Goal: Download file/media

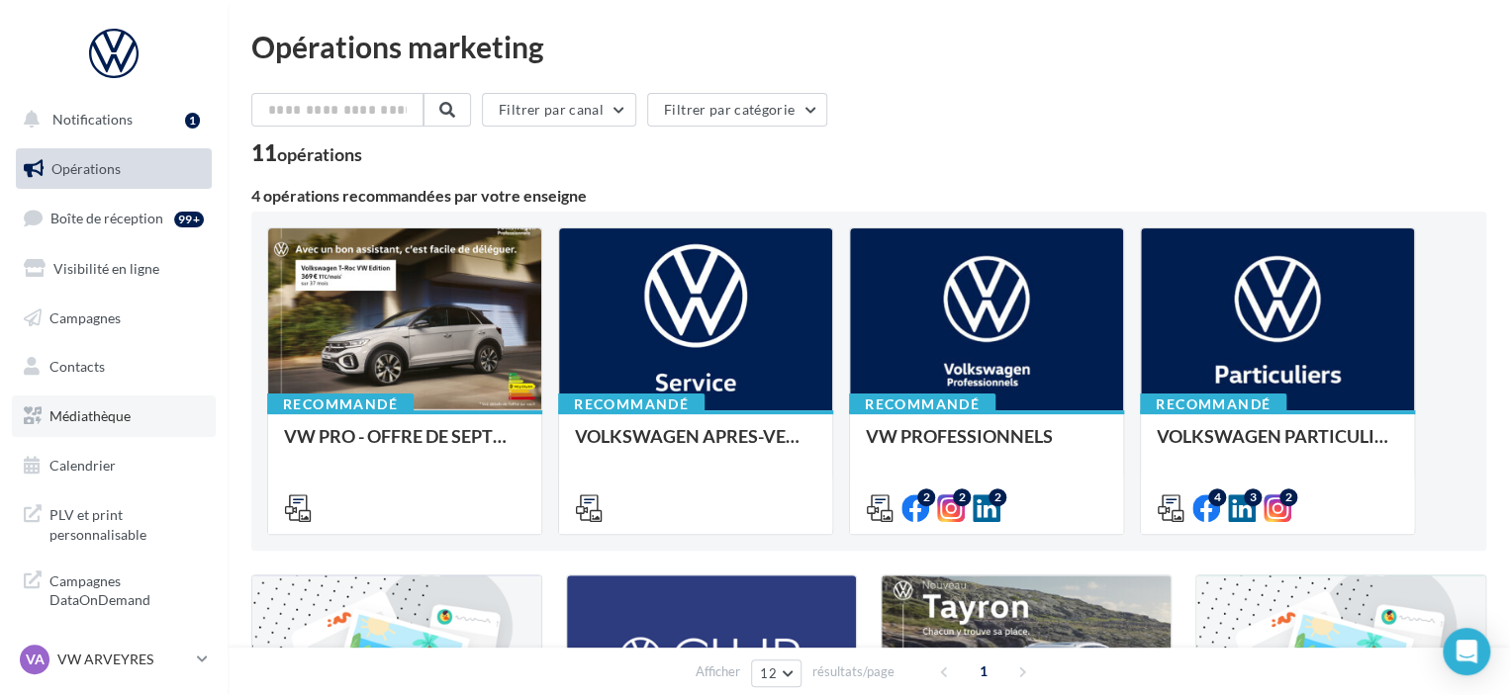
click at [120, 425] on link "Médiathèque" at bounding box center [114, 417] width 204 height 42
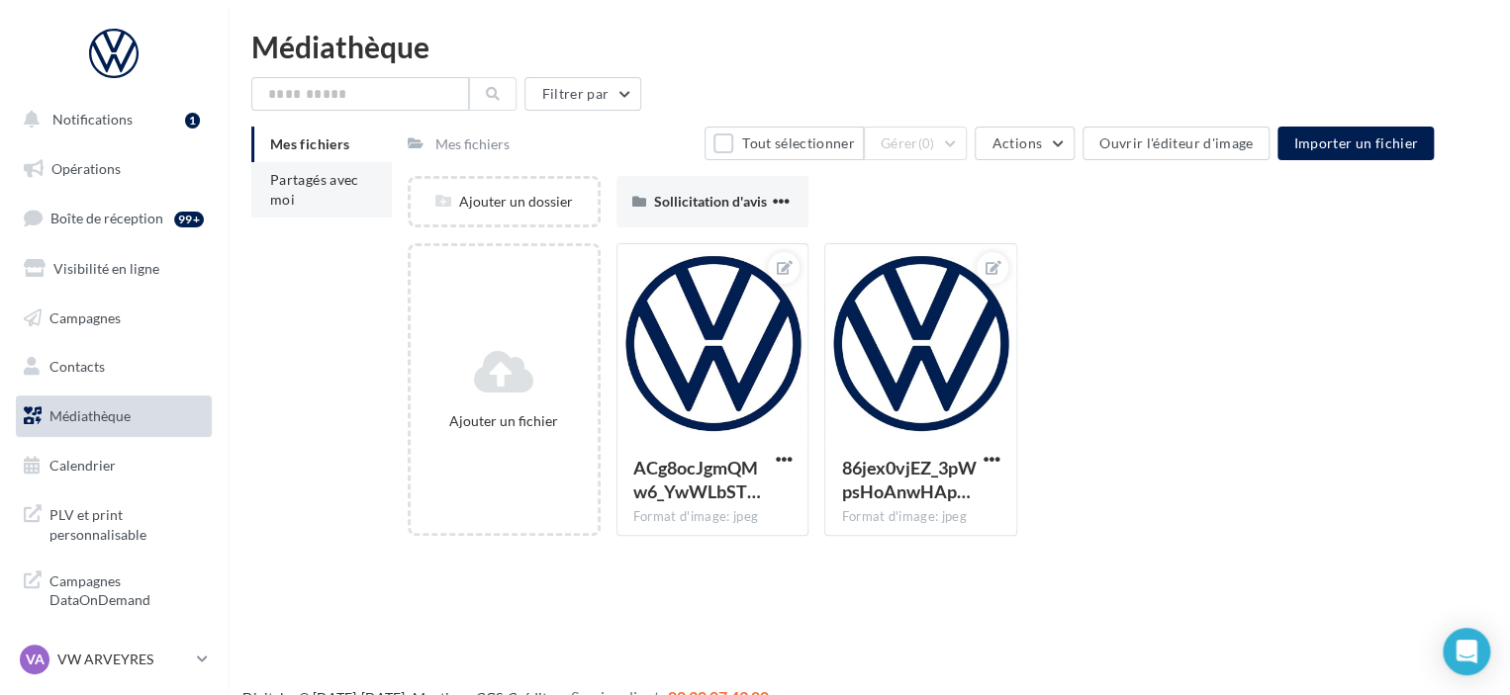
click at [297, 201] on li "Partagés avec moi" at bounding box center [321, 189] width 140 height 55
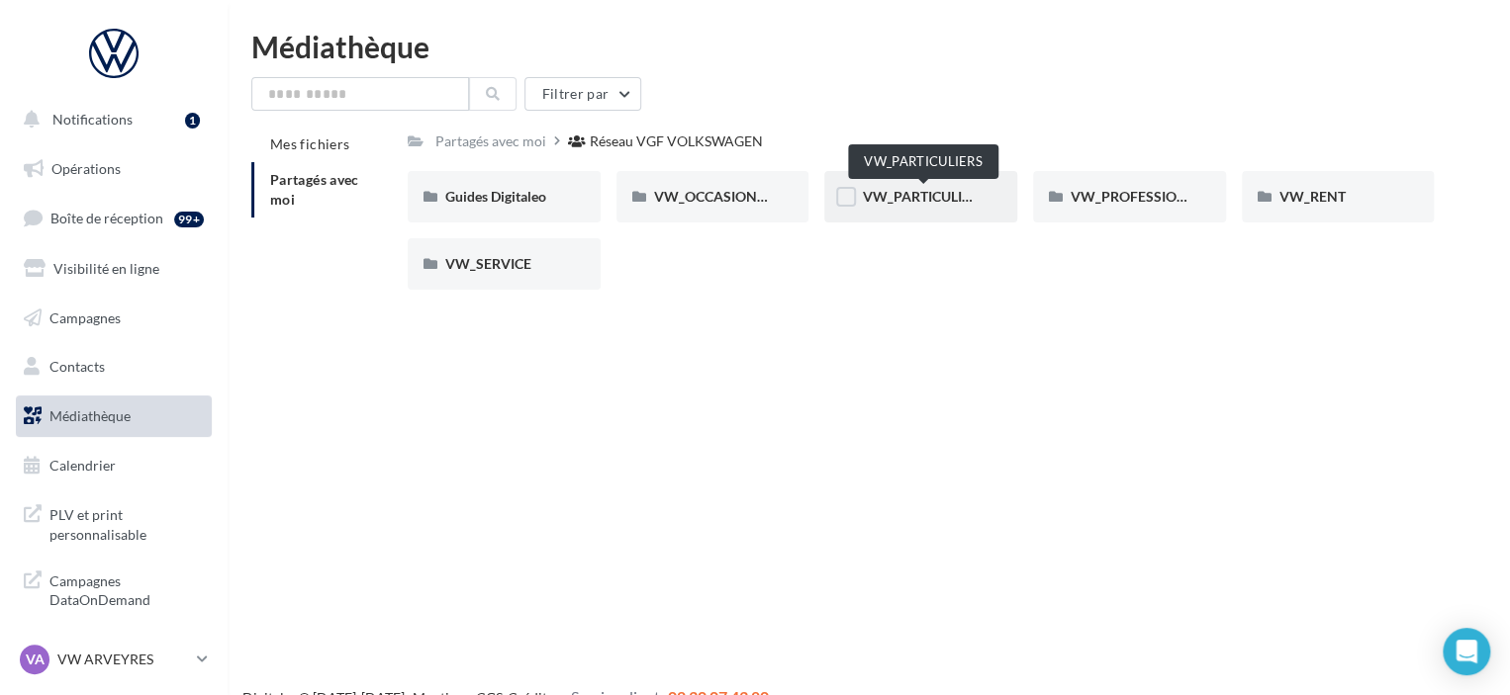
click at [914, 196] on span "VW_PARTICULIERS" at bounding box center [924, 196] width 124 height 17
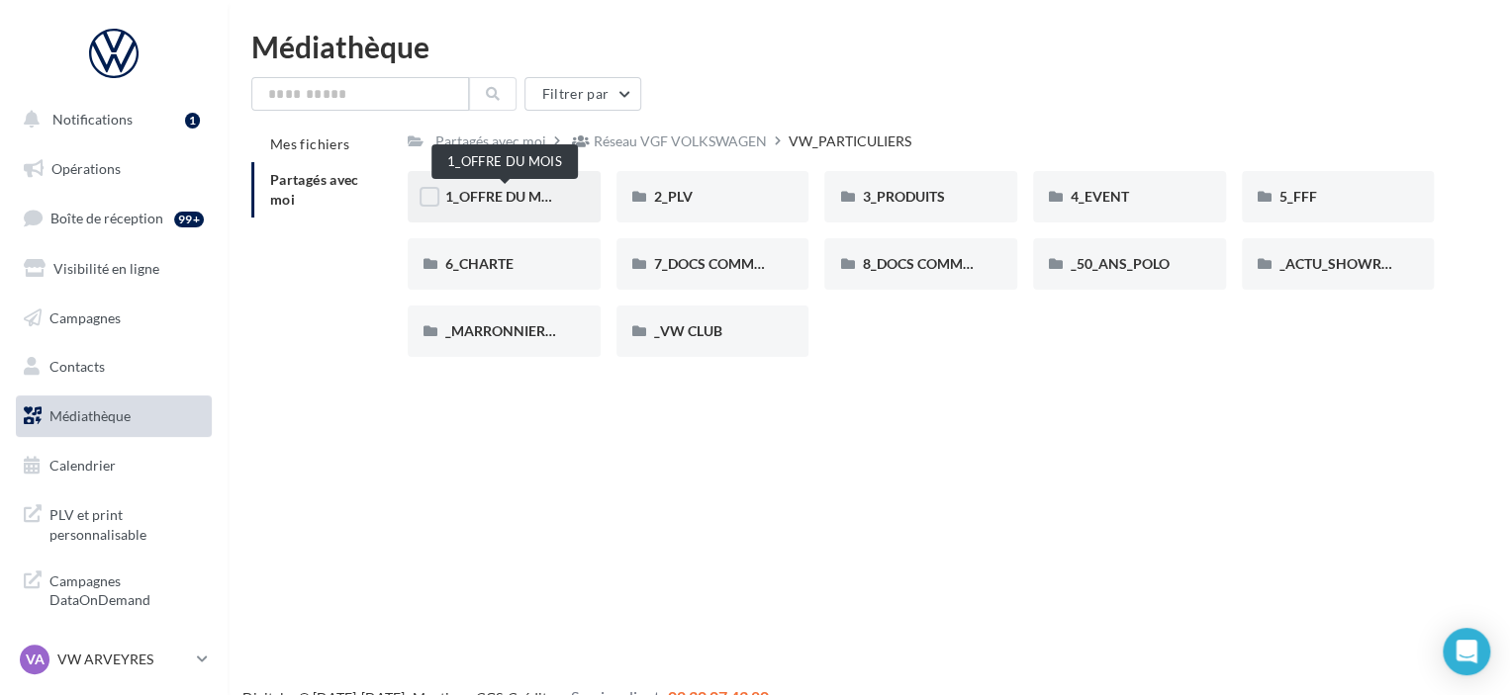
click at [498, 193] on span "1_OFFRE DU MOIS" at bounding box center [504, 196] width 119 height 17
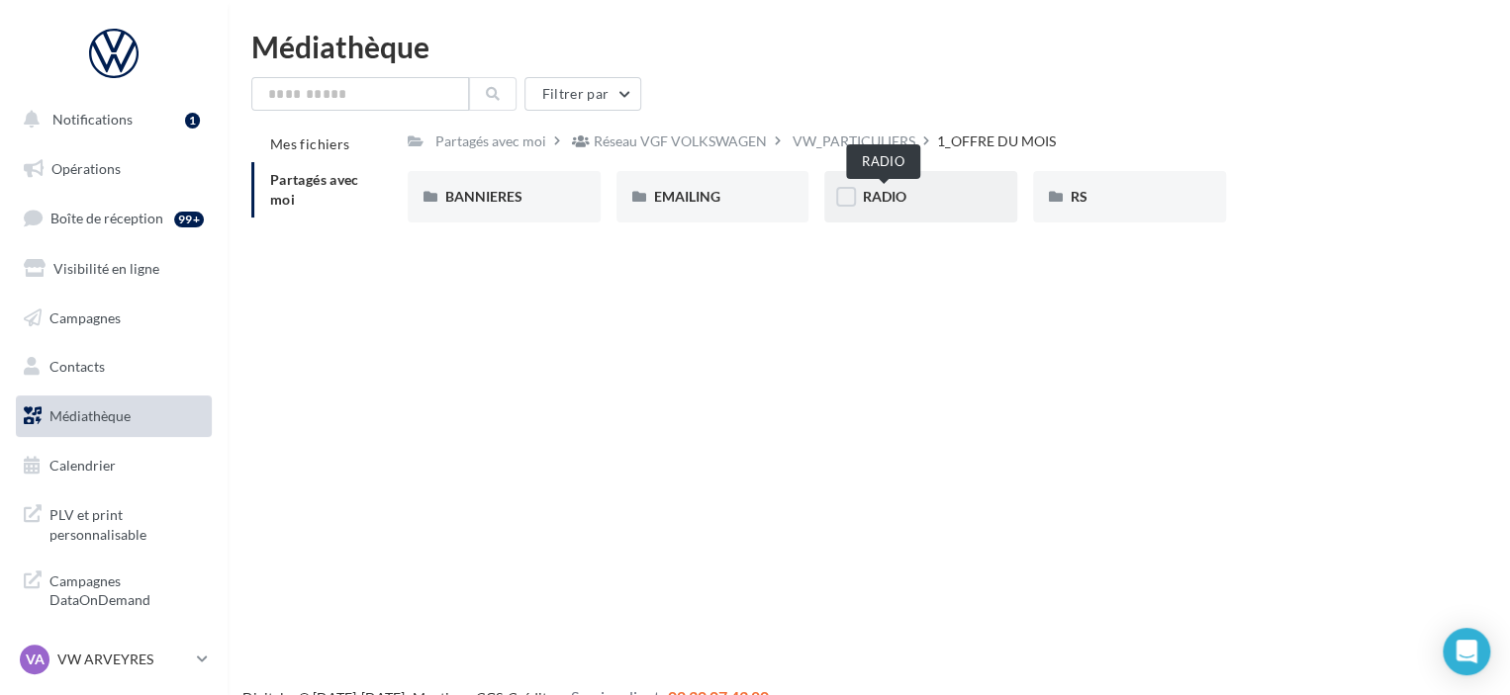
click at [892, 195] on span "RADIO" at bounding box center [884, 196] width 44 height 17
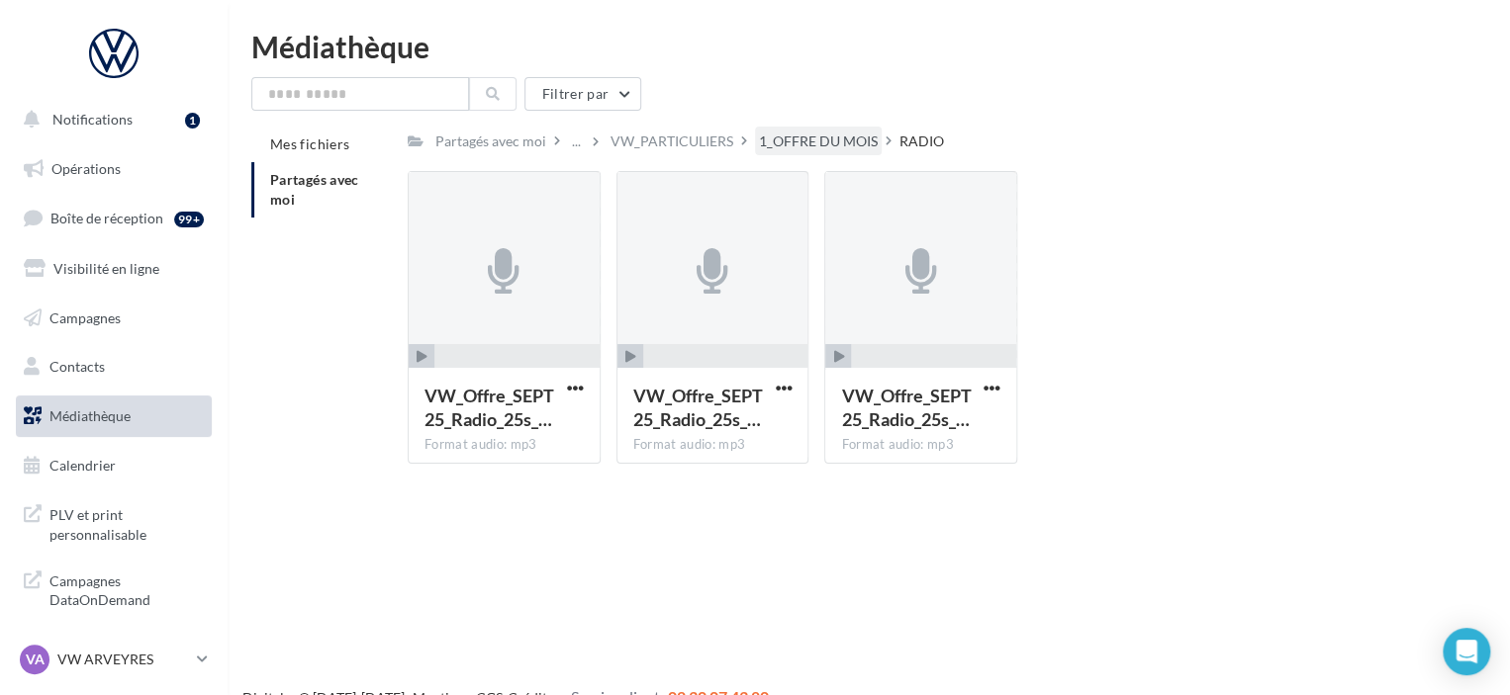
click at [815, 141] on div "1_OFFRE DU MOIS" at bounding box center [818, 142] width 119 height 20
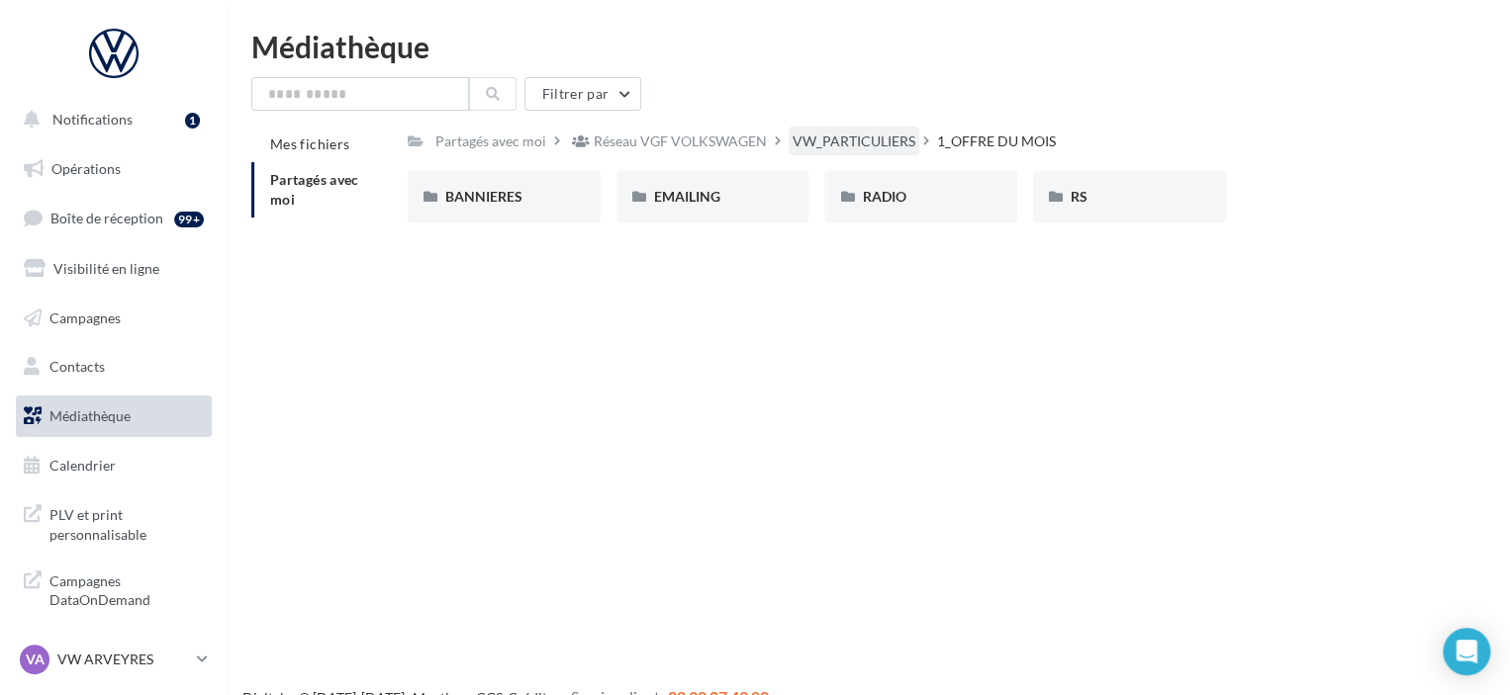
click at [863, 145] on div "VW_PARTICULIERS" at bounding box center [853, 142] width 123 height 20
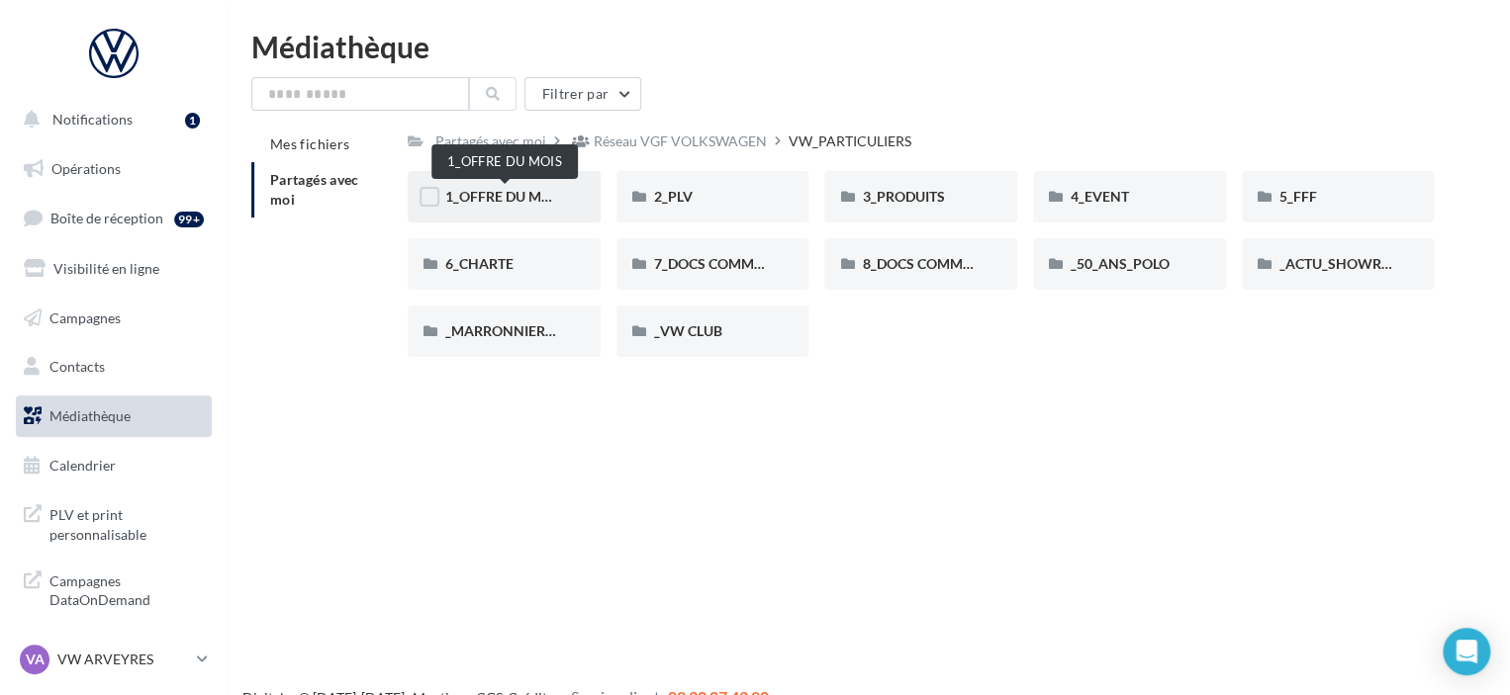
click at [542, 201] on span "1_OFFRE DU MOIS" at bounding box center [504, 196] width 119 height 17
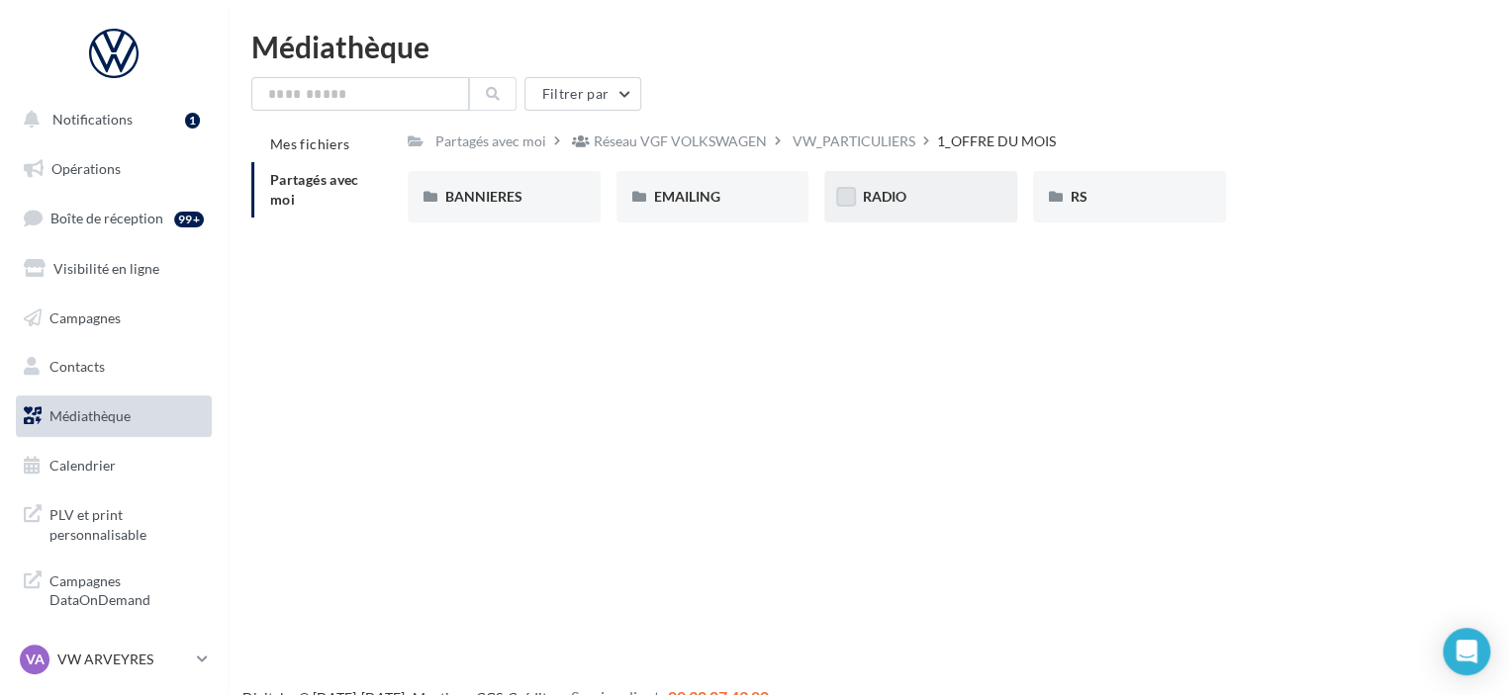
click at [847, 191] on label at bounding box center [846, 197] width 20 height 20
click at [852, 193] on icon at bounding box center [846, 197] width 14 height 14
click at [914, 193] on div "RADIO" at bounding box center [921, 197] width 118 height 20
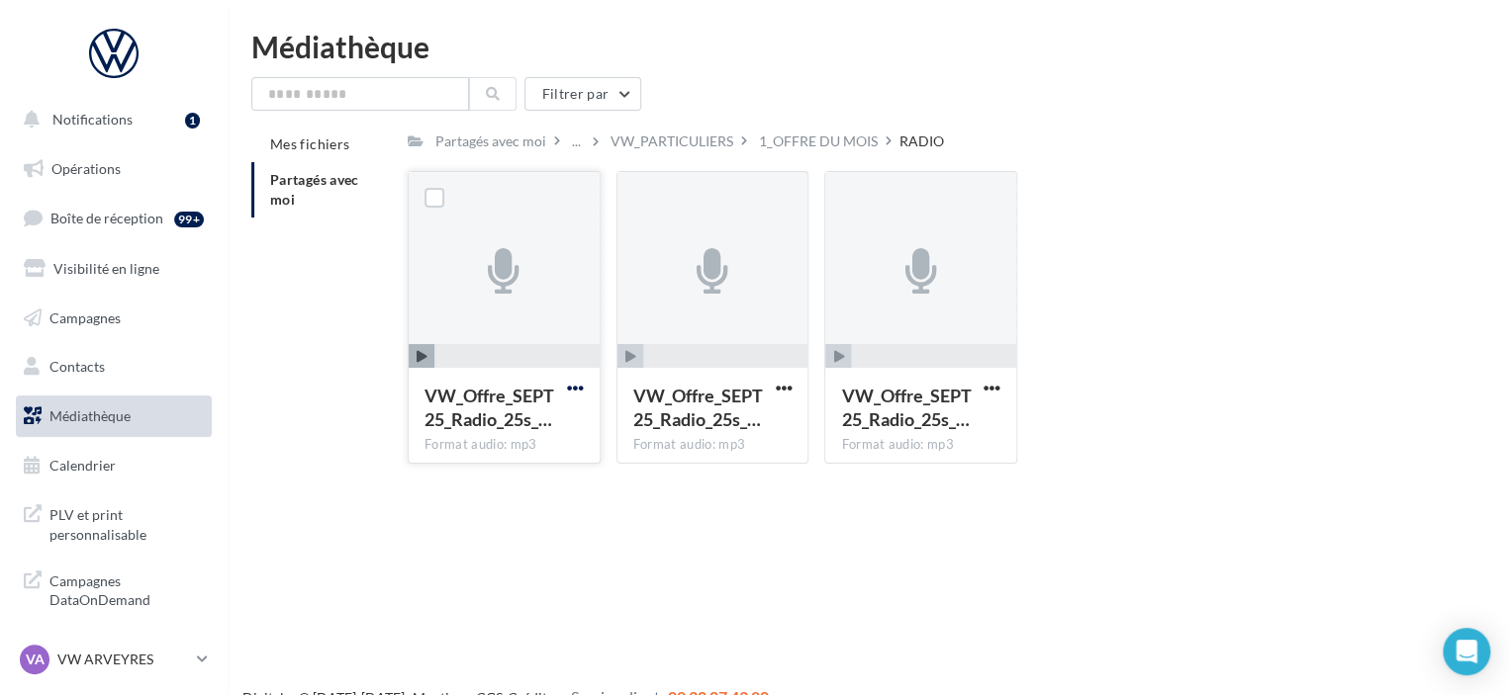
click at [572, 391] on span "button" at bounding box center [575, 388] width 17 height 17
click at [479, 438] on button "Télécharger" at bounding box center [489, 427] width 198 height 51
click at [785, 387] on span "button" at bounding box center [783, 388] width 17 height 17
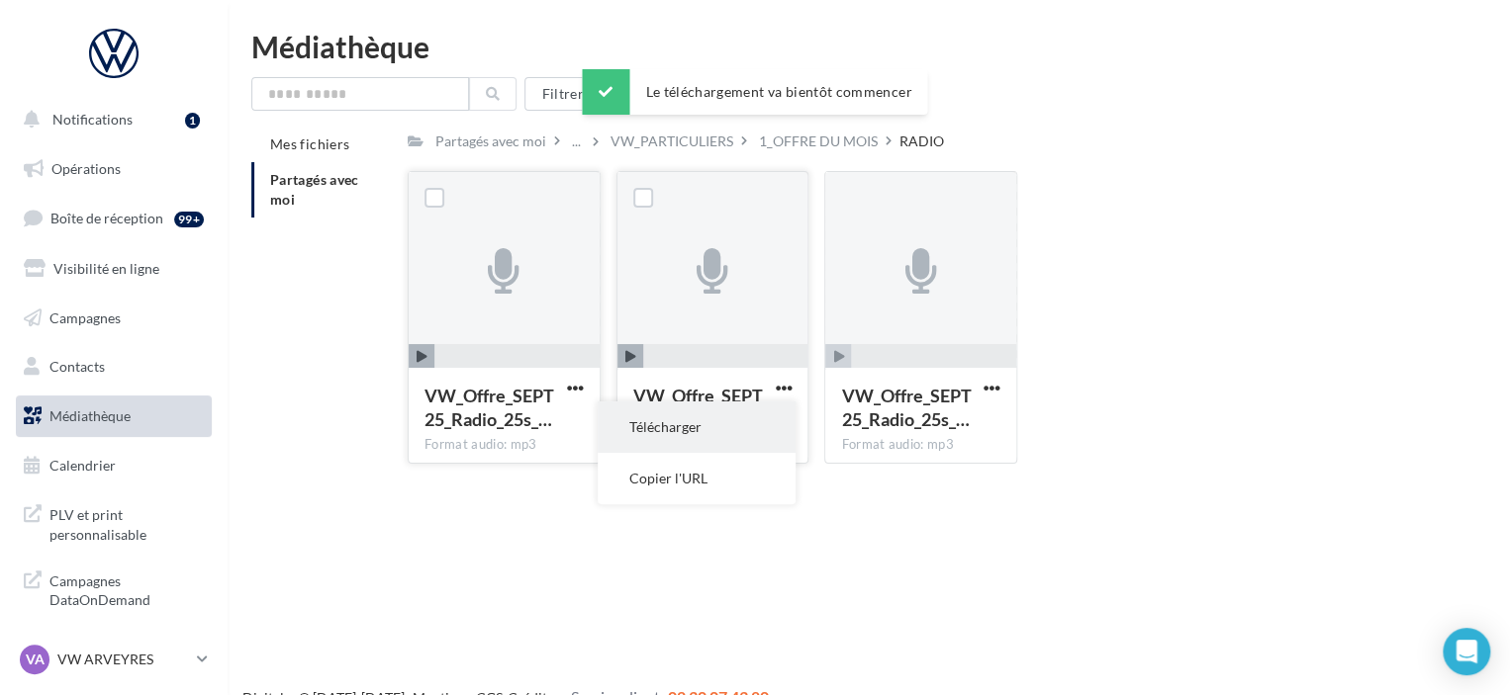
click at [696, 429] on button "Télécharger" at bounding box center [696, 427] width 198 height 51
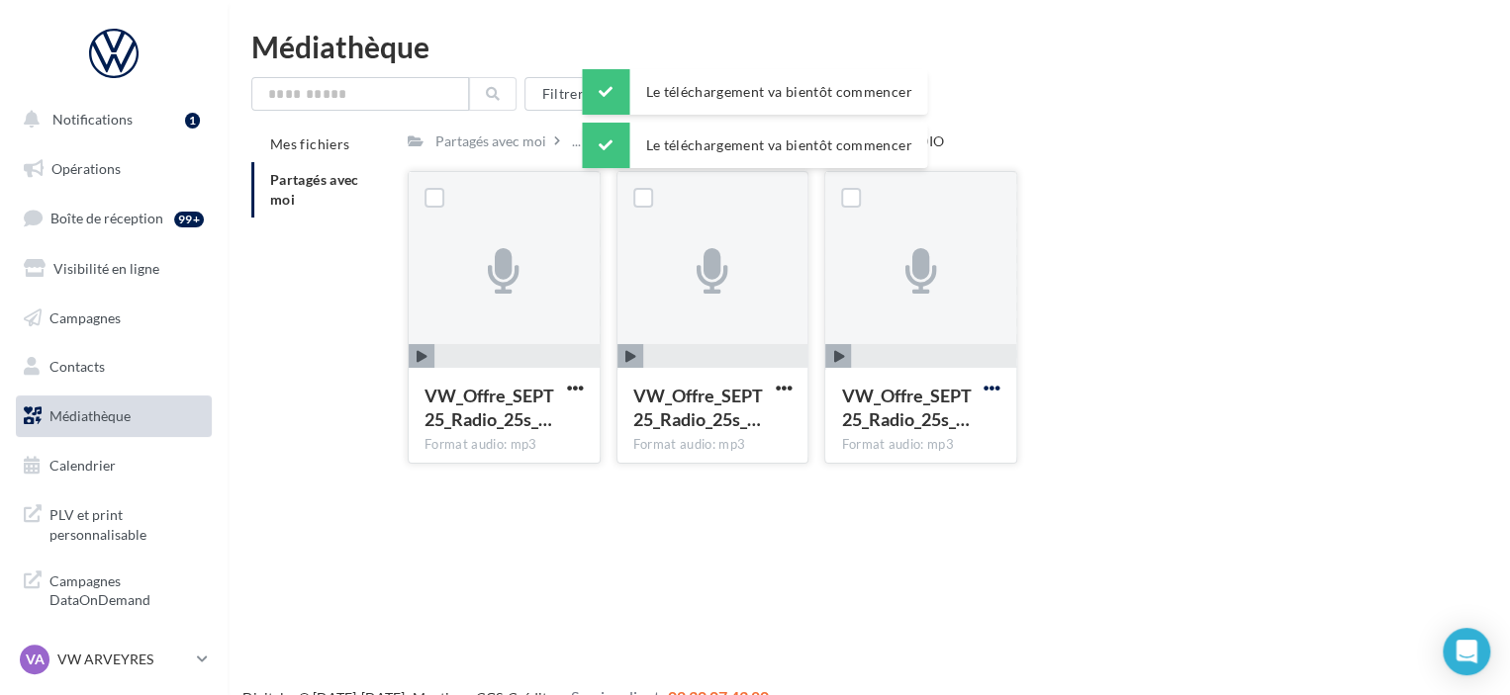
click at [987, 387] on span "button" at bounding box center [991, 388] width 17 height 17
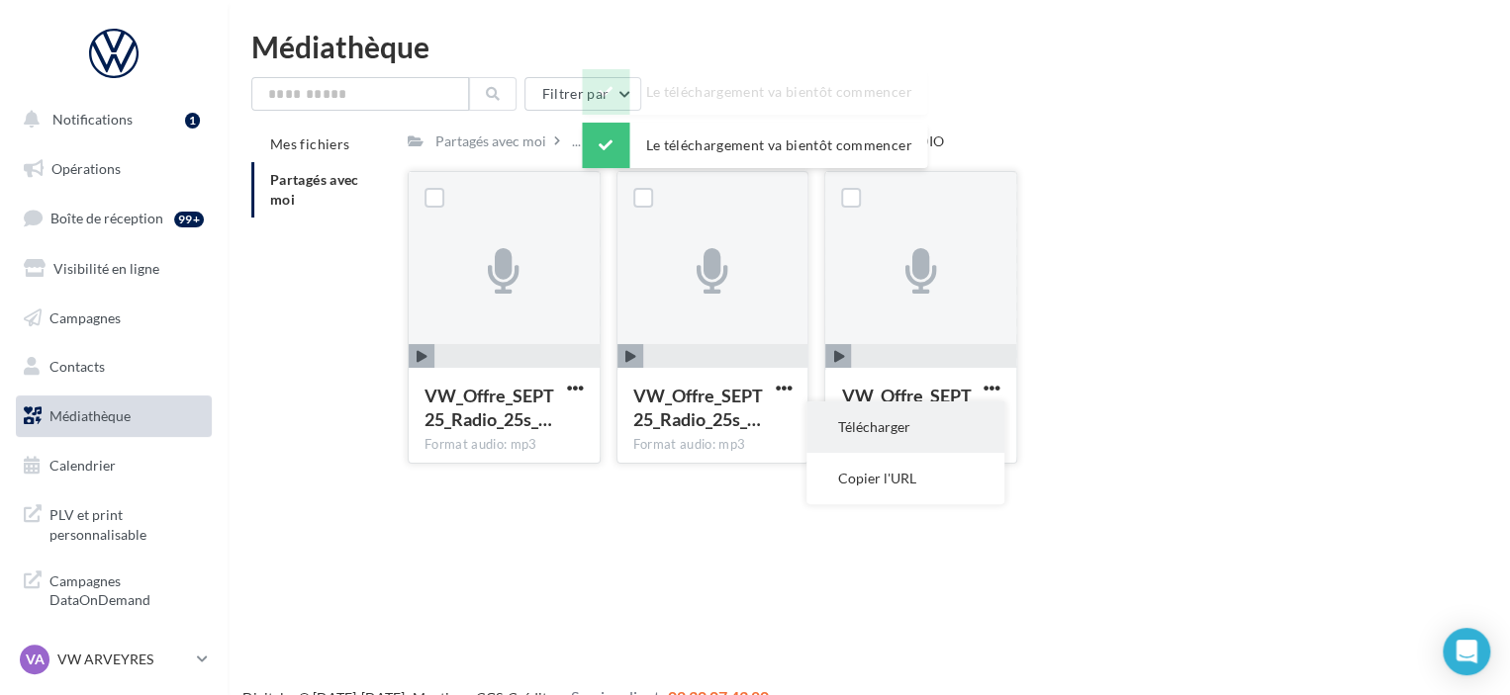
click at [875, 414] on button "Télécharger" at bounding box center [905, 427] width 198 height 51
click at [1235, 183] on div "VW_Offre_SEPT25_Radio_25s_… Format audio: mp3 VW_Offre_SEPT25_Radio_25s_POLO_LO…" at bounding box center [929, 325] width 1042 height 309
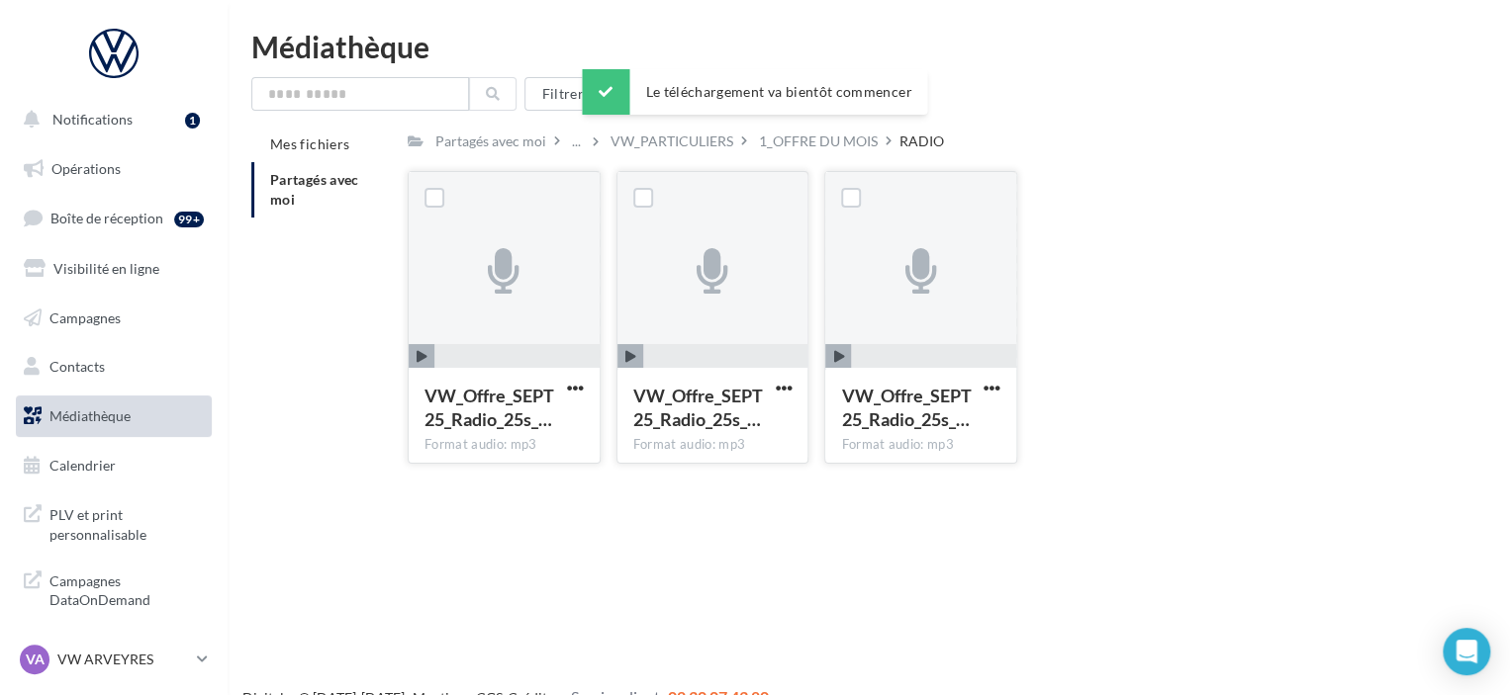
click at [1230, 186] on div "VW_Offre_SEPT25_Radio_25s_… Format audio: mp3 VW_Offre_SEPT25_Radio_25s_POLO_LO…" at bounding box center [929, 325] width 1042 height 309
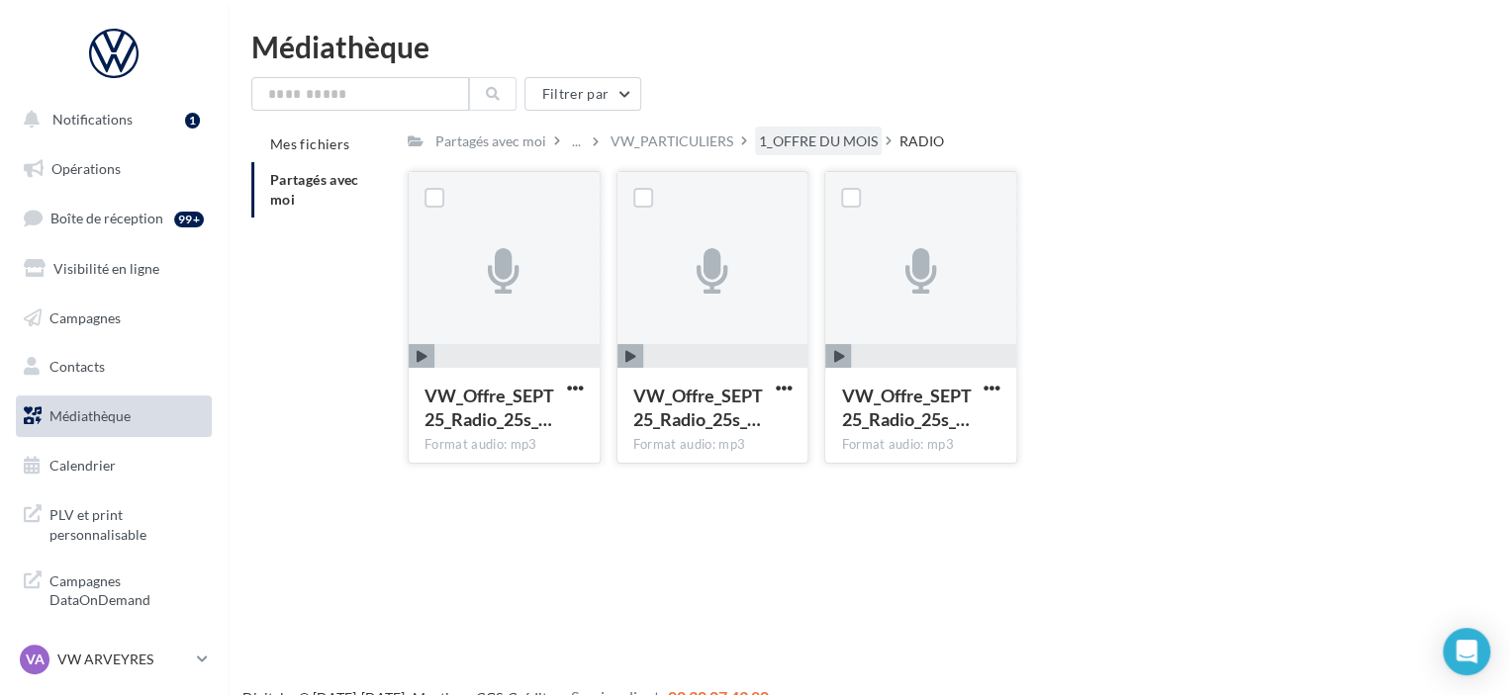
click at [827, 139] on div "1_OFFRE DU MOIS" at bounding box center [818, 142] width 119 height 20
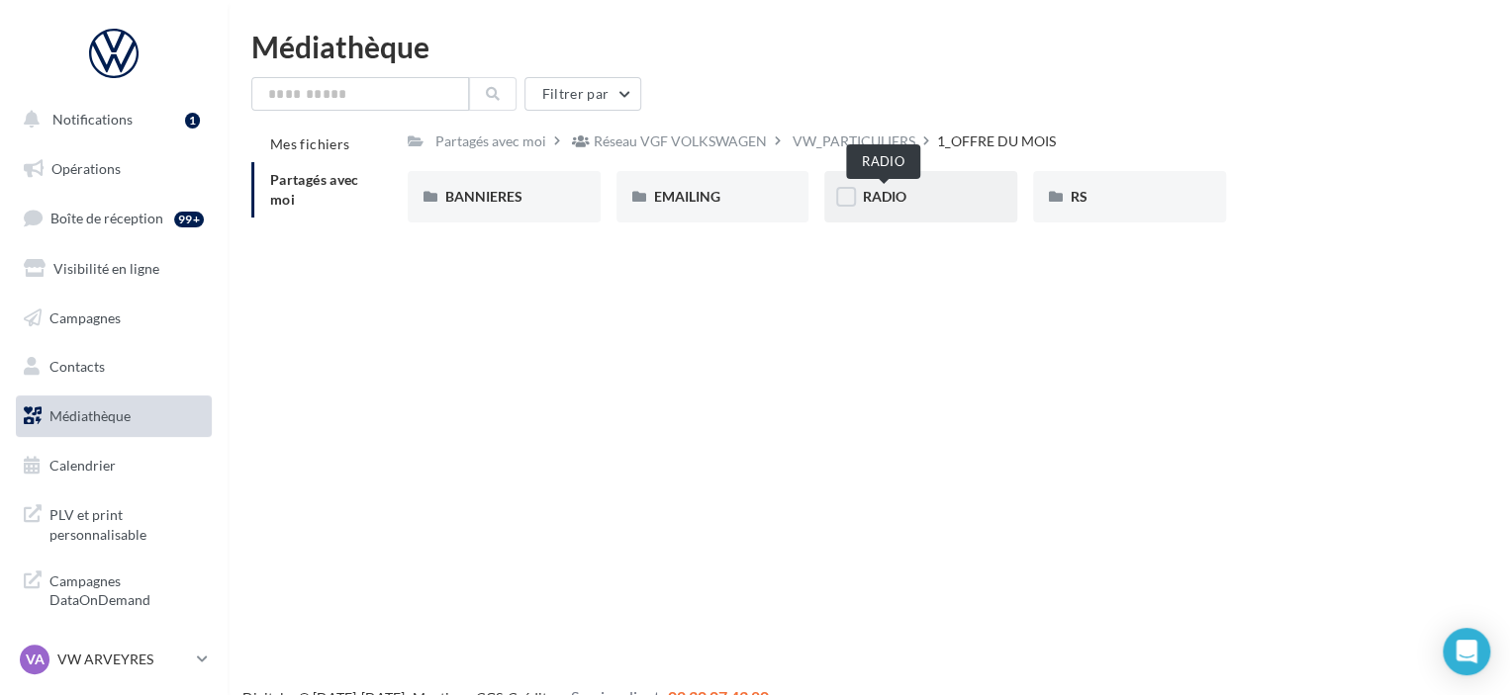
click at [897, 193] on span "RADIO" at bounding box center [884, 196] width 44 height 17
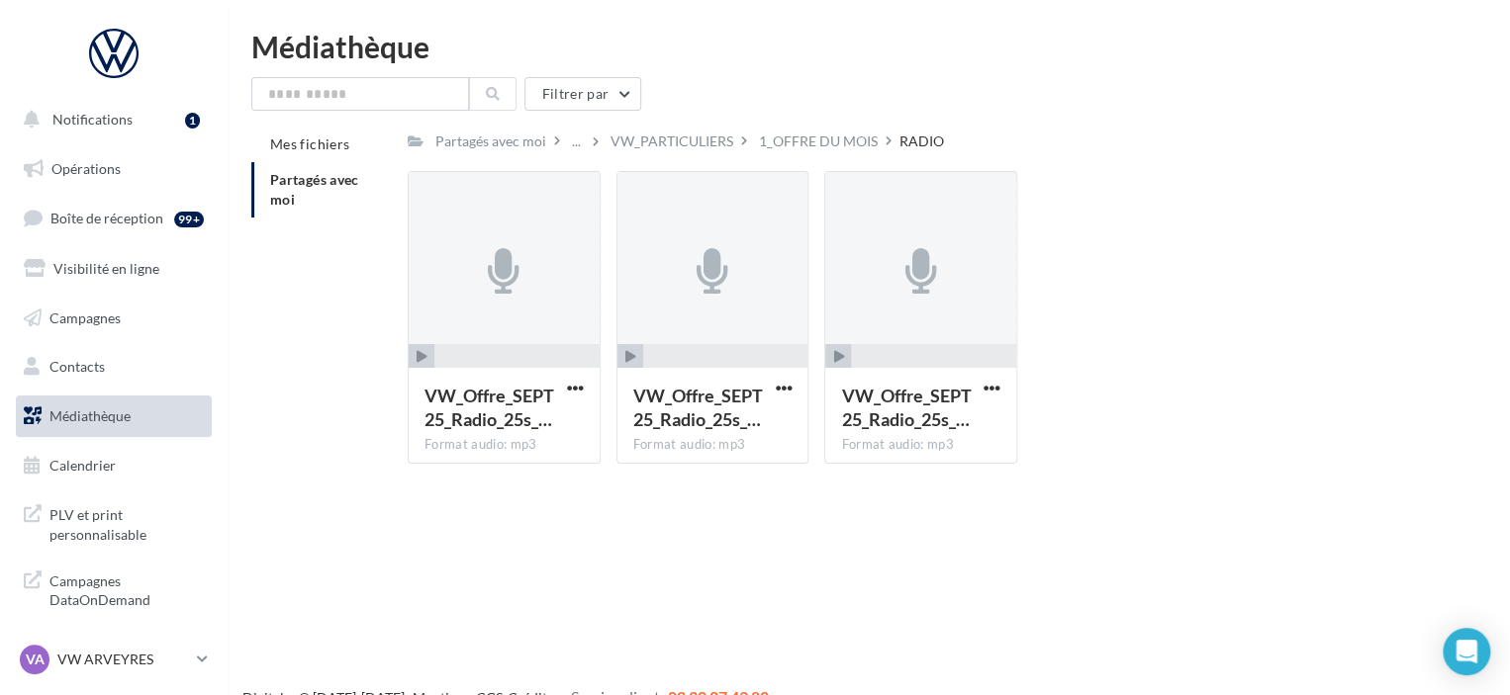
click at [1147, 177] on div "VW_Offre_SEPT25_Radio_25s_… Format audio: mp3 VW_Offre_SEPT25_Radio_25s_POLO_LO…" at bounding box center [929, 325] width 1042 height 309
click at [1092, 338] on div "VW_Offre_SEPT25_Radio_25s_… Format audio: mp3 VW_Offre_SEPT25_Radio_25s_POLO_LO…" at bounding box center [929, 325] width 1042 height 309
click at [910, 159] on div "Partagés avec moi ... VW_PARTICULIERS 1_OFFRE DU MOIS RADIO Rs Partagé par Rése…" at bounding box center [921, 303] width 1026 height 353
click at [914, 150] on div "RADIO" at bounding box center [921, 142] width 45 height 20
click at [86, 418] on span "Médiathèque" at bounding box center [89, 416] width 81 height 17
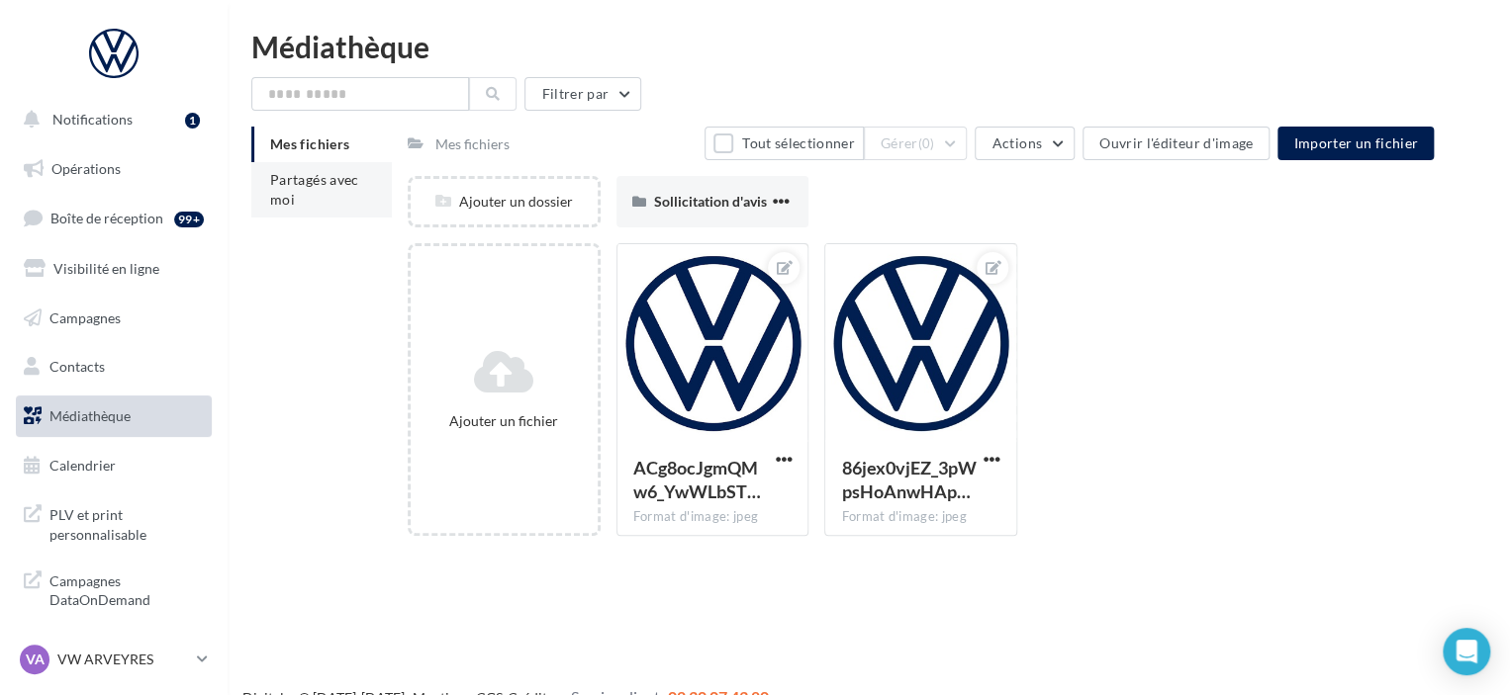
click at [315, 213] on li "Partagés avec moi" at bounding box center [321, 189] width 140 height 55
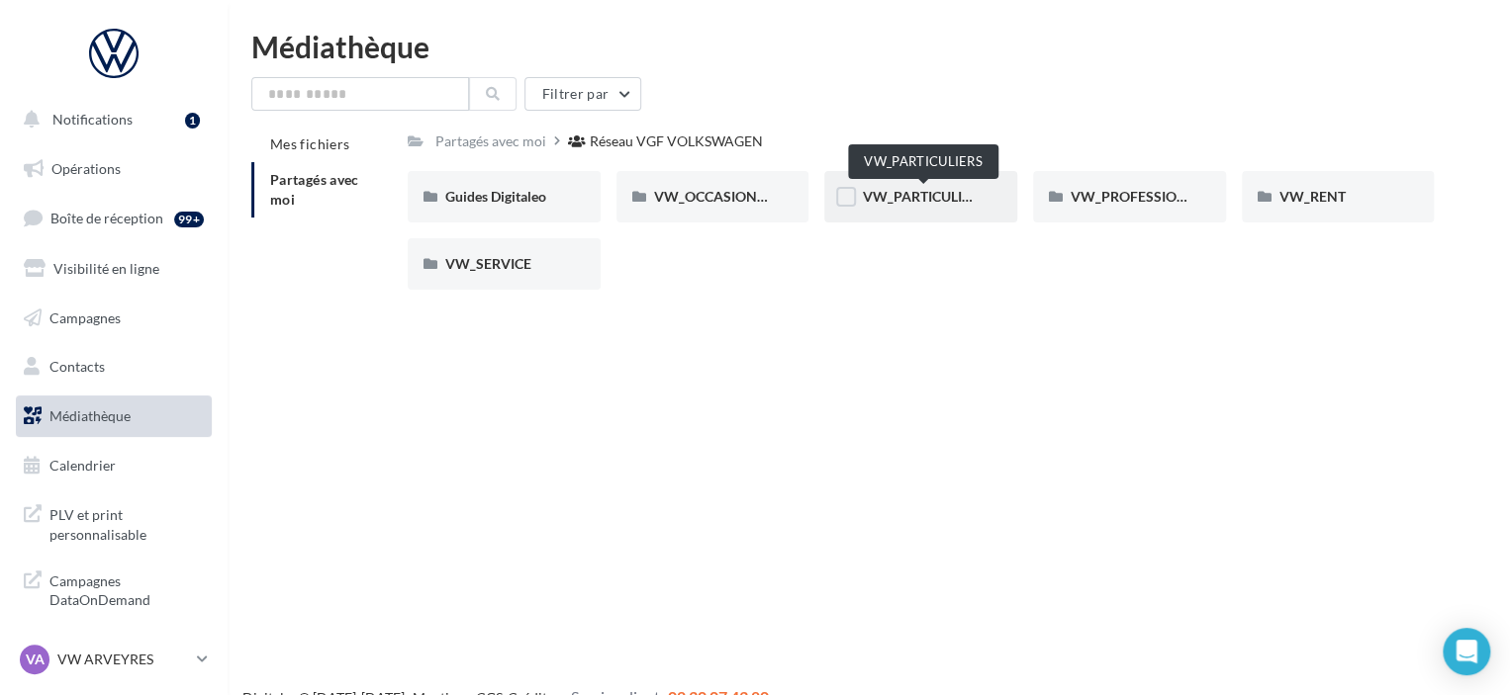
click at [912, 201] on span "VW_PARTICULIERS" at bounding box center [924, 196] width 124 height 17
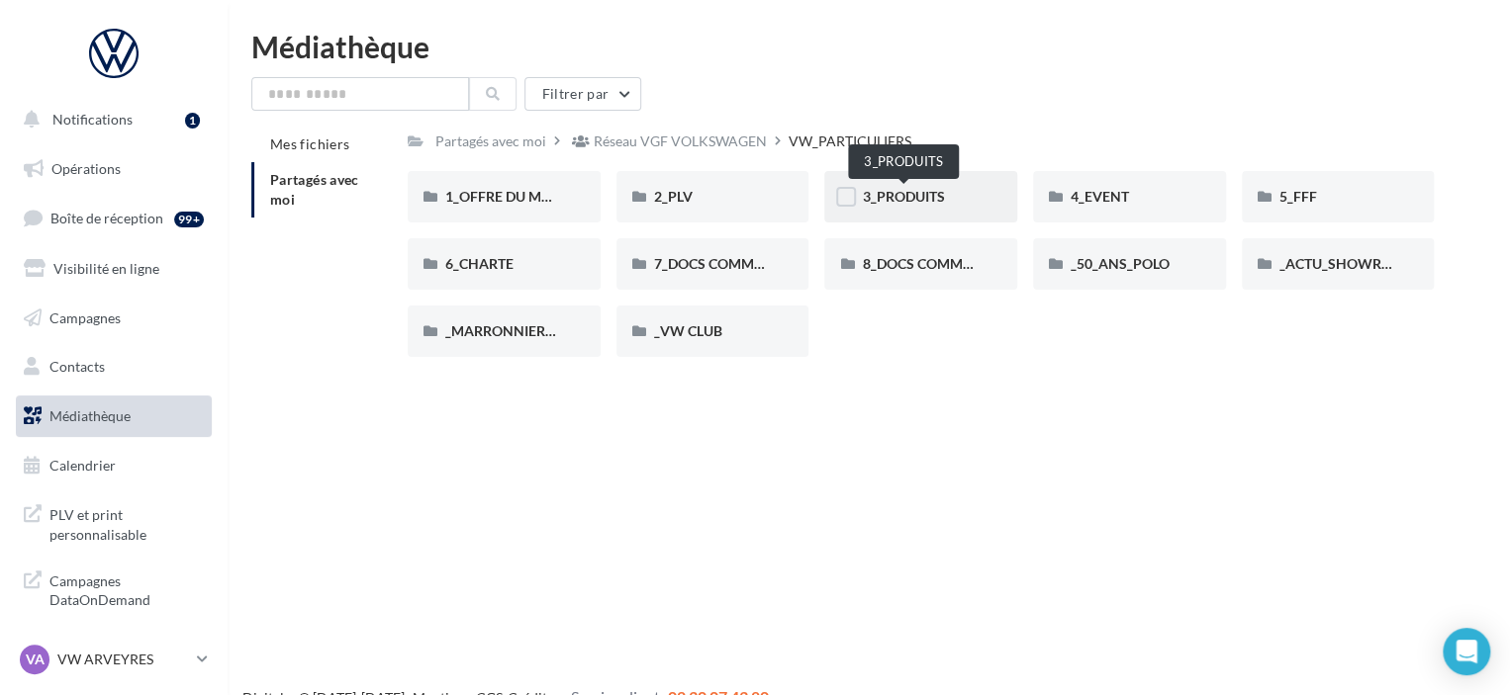
click at [890, 189] on span "3_PRODUITS" at bounding box center [903, 196] width 82 height 17
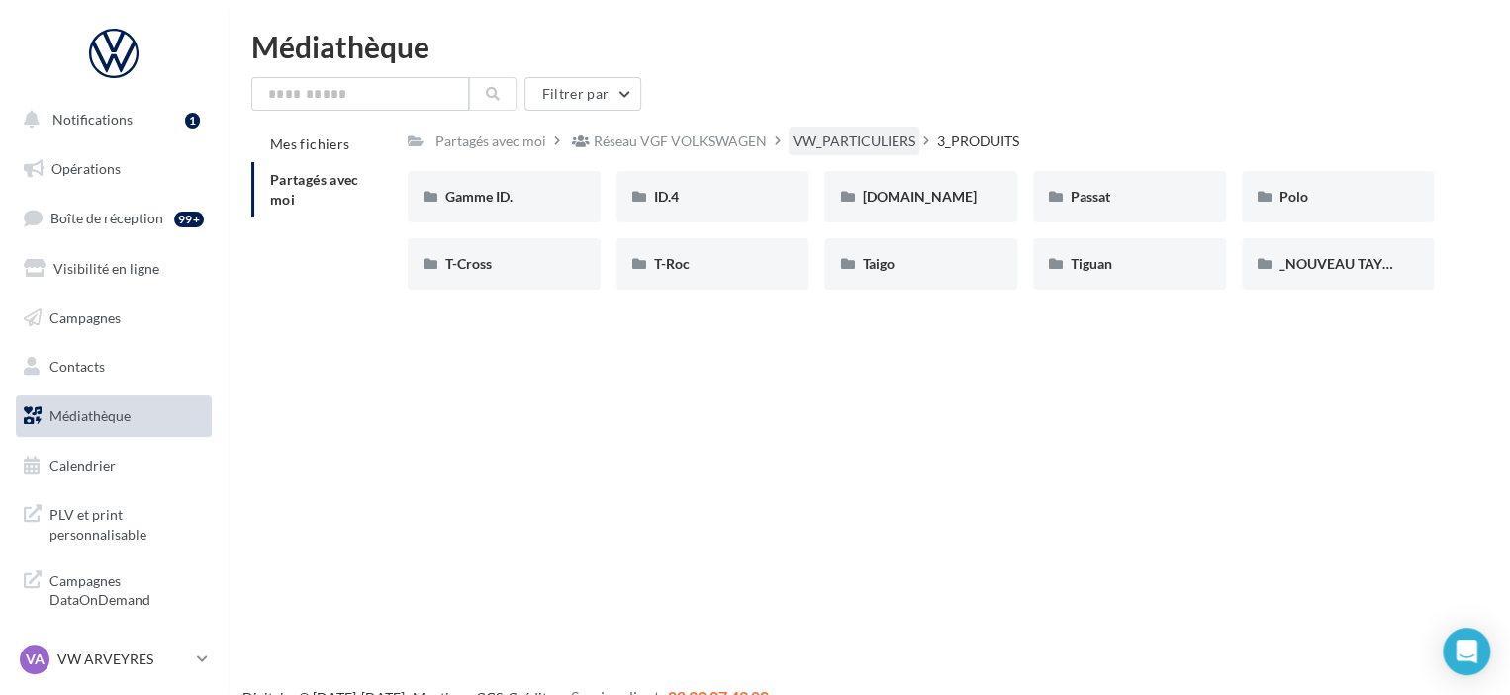
click at [832, 132] on div "VW_PARTICULIERS" at bounding box center [853, 142] width 123 height 20
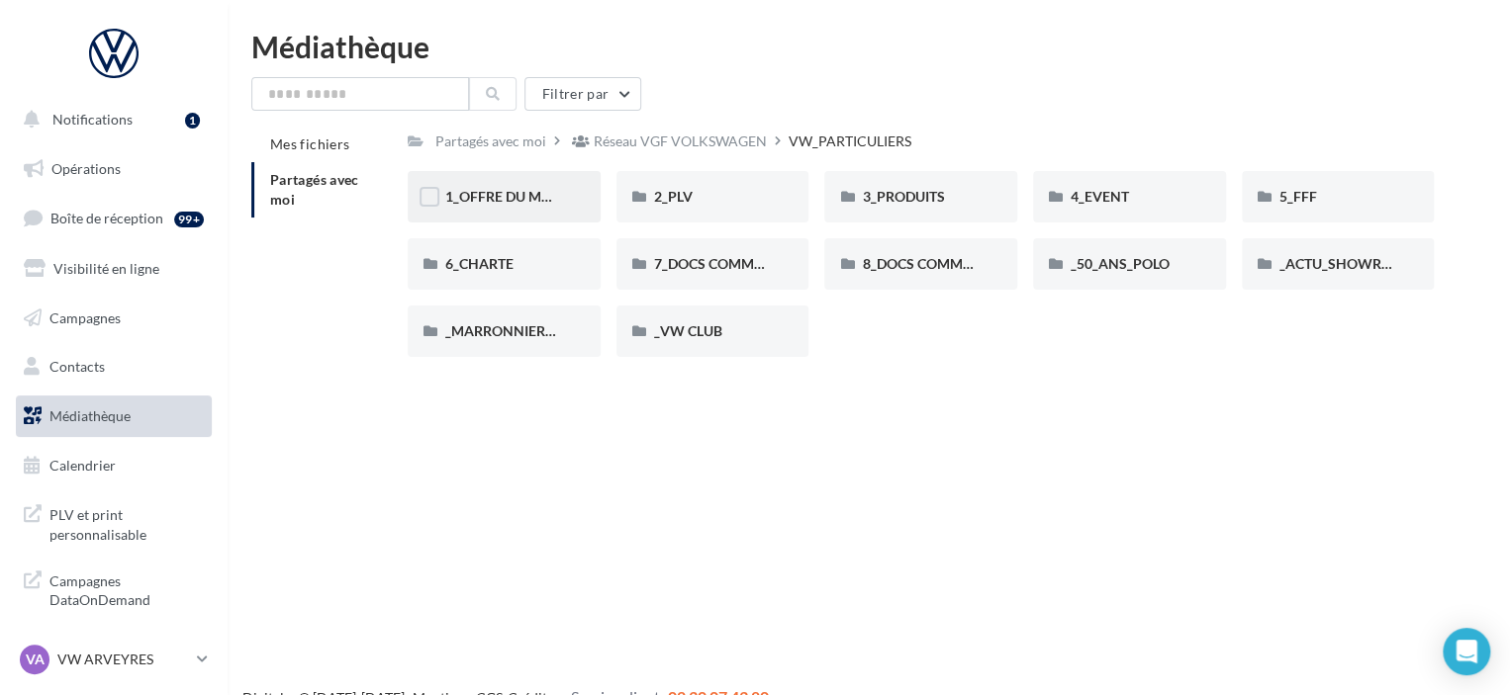
click at [511, 189] on span "1_OFFRE DU MOIS" at bounding box center [504, 196] width 119 height 17
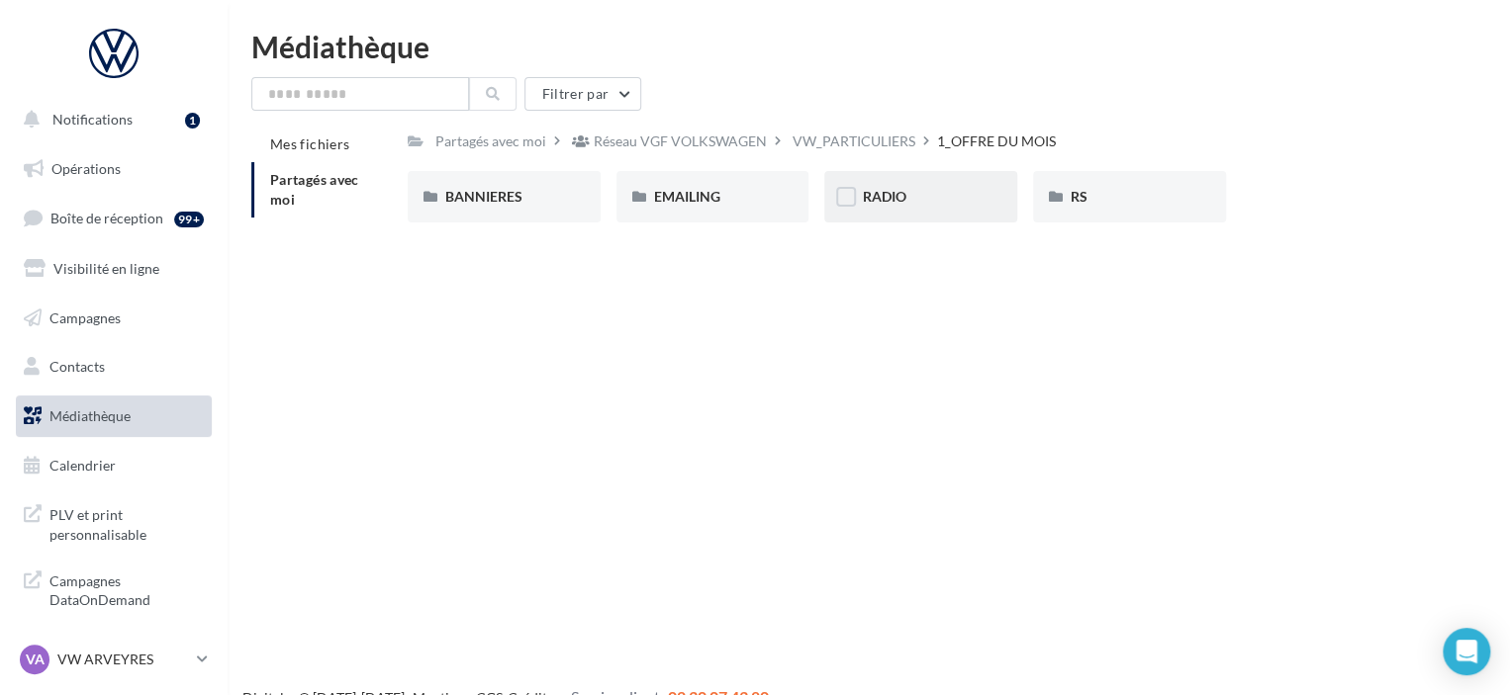
click at [914, 192] on div "RADIO" at bounding box center [921, 197] width 118 height 20
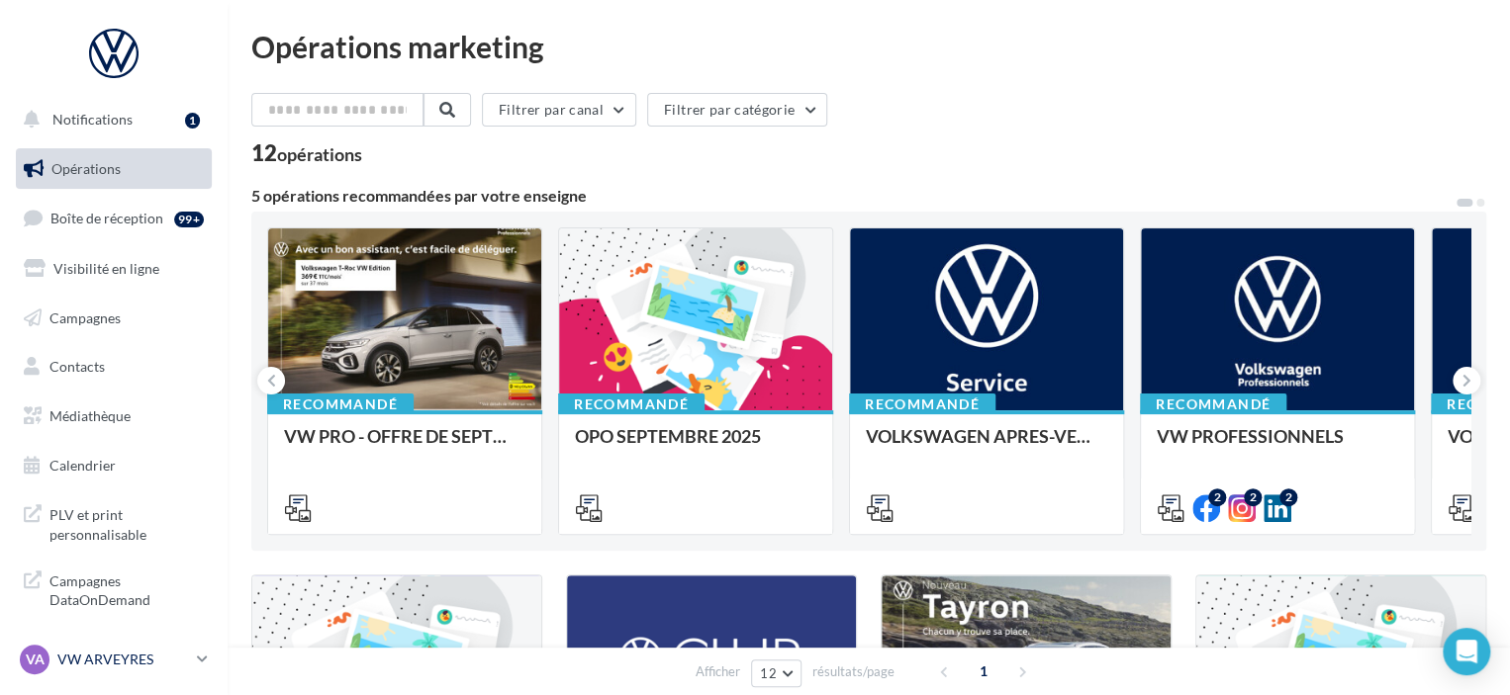
click at [138, 669] on p "VW ARVEYRES" at bounding box center [123, 660] width 132 height 20
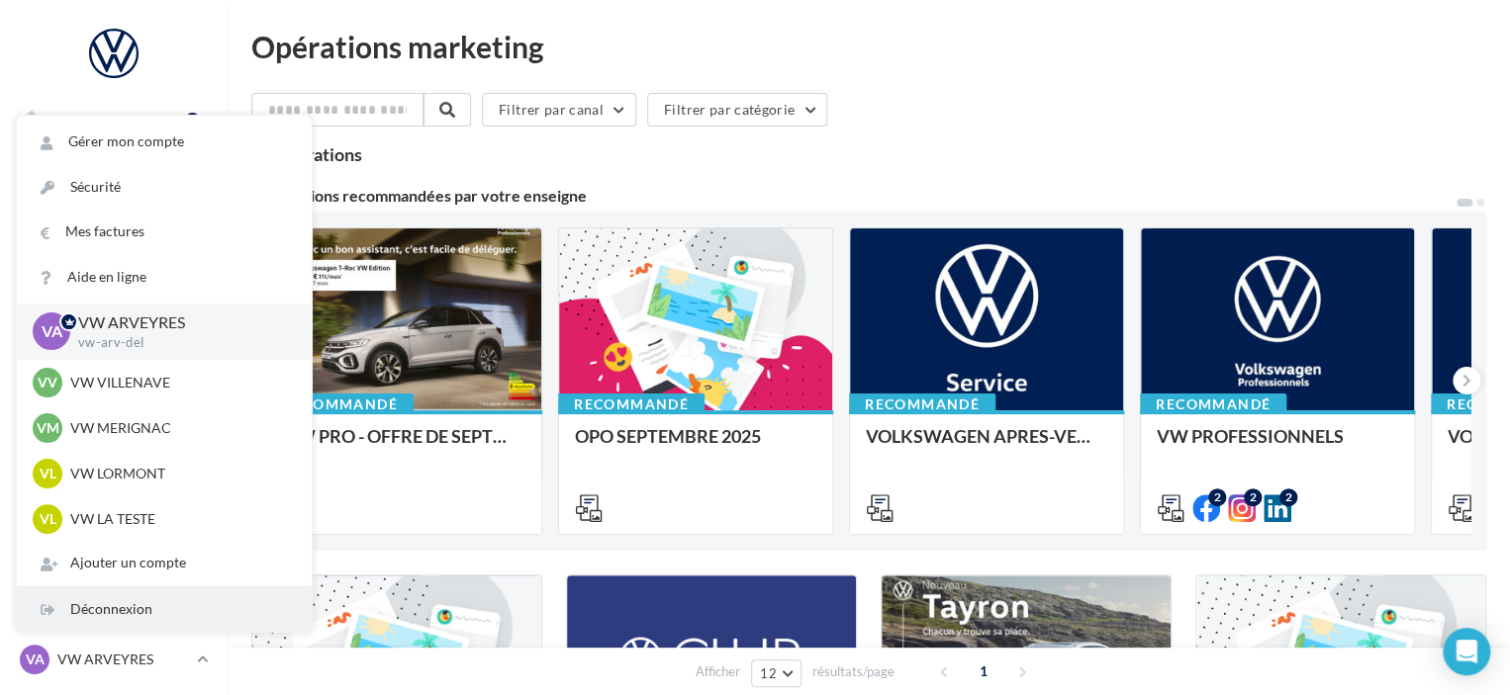
click at [161, 611] on div "Déconnexion" at bounding box center [164, 610] width 295 height 45
